Goal: Purchase product/service

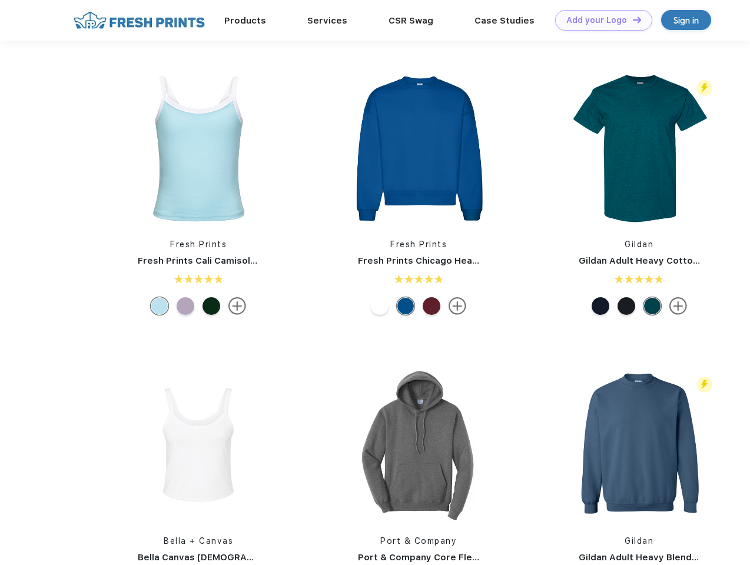
scroll to position [1, 0]
click at [599, 20] on link "Add your Logo Design Tool" at bounding box center [603, 20] width 97 height 21
click at [0, 0] on div "Design Tool" at bounding box center [0, 0] width 0 height 0
click at [632, 19] on link "Add your Logo Design Tool" at bounding box center [603, 20] width 97 height 21
click at [198, 148] on img at bounding box center [198, 148] width 157 height 157
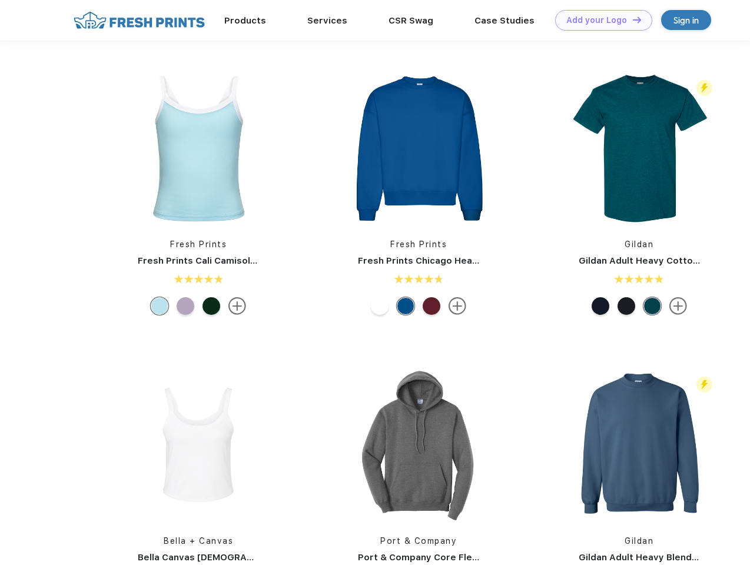
click at [160, 306] on div at bounding box center [160, 306] width 18 height 18
click at [185, 306] on div at bounding box center [186, 306] width 18 height 18
click at [211, 306] on div at bounding box center [212, 306] width 18 height 18
click at [419, 148] on img at bounding box center [418, 148] width 157 height 157
click at [380, 306] on div at bounding box center [380, 306] width 18 height 18
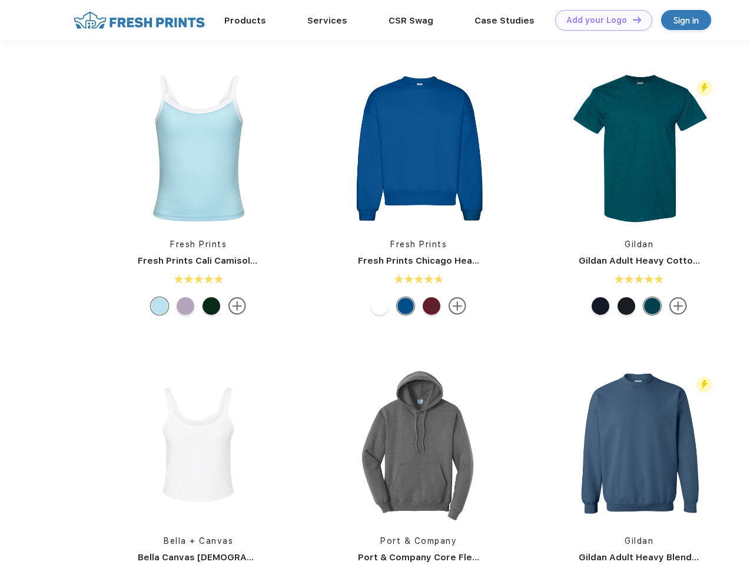
click at [406, 306] on div at bounding box center [406, 306] width 18 height 18
